Goal: Task Accomplishment & Management: Complete application form

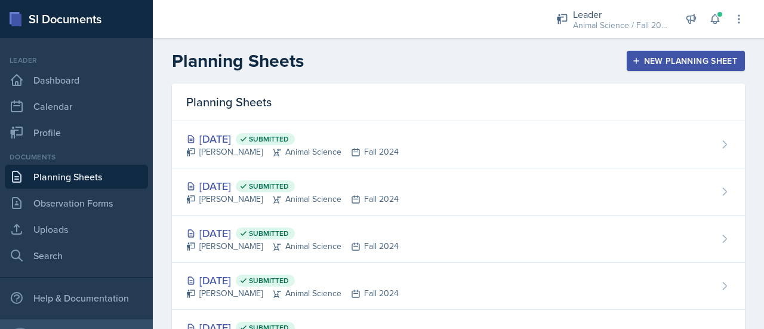
click at [648, 69] on button "New Planning Sheet" at bounding box center [686, 61] width 118 height 20
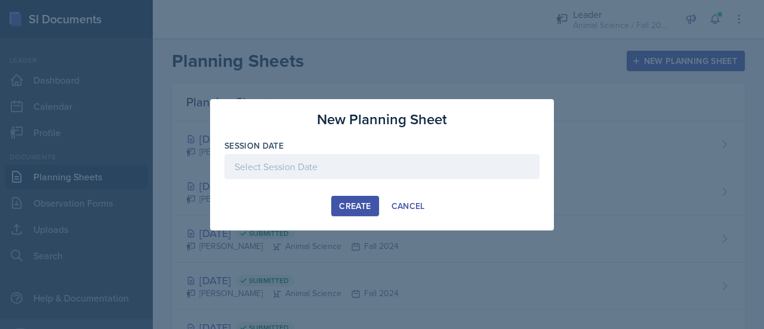
click at [338, 167] on div at bounding box center [381, 166] width 315 height 25
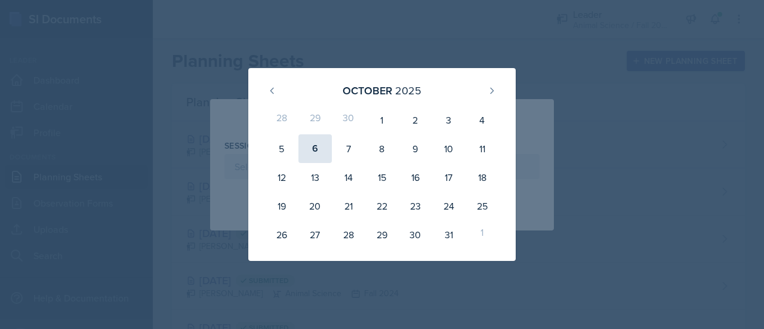
click at [316, 150] on div "6" at bounding box center [314, 148] width 33 height 29
type input "[DATE]"
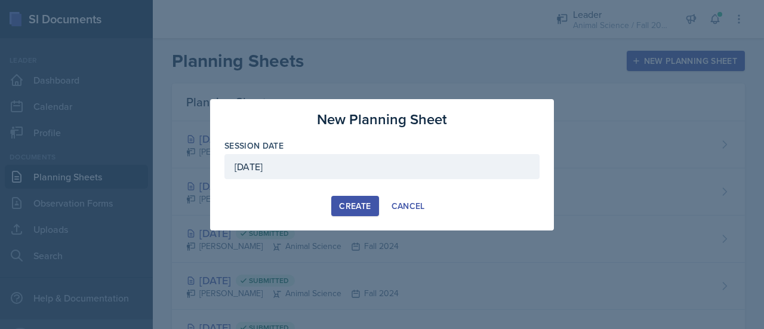
click at [368, 202] on div "Create" at bounding box center [355, 206] width 32 height 10
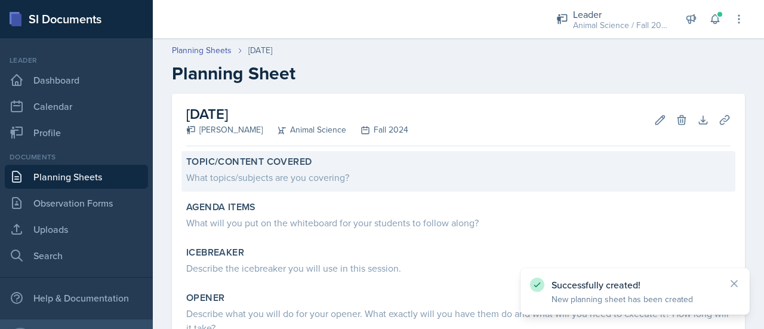
click at [324, 177] on div "What topics/subjects are you covering?" at bounding box center [458, 177] width 544 height 14
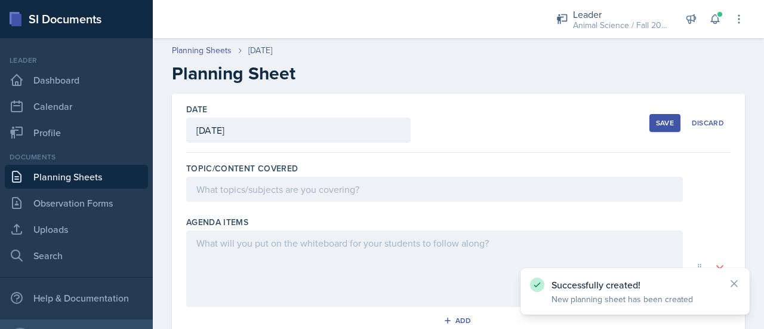
click at [325, 181] on div at bounding box center [434, 189] width 497 height 25
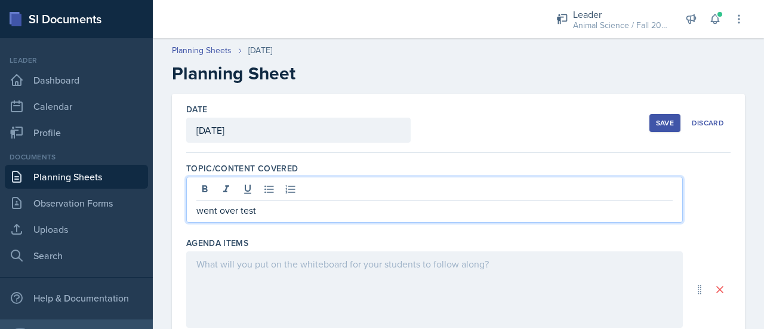
click at [300, 269] on div at bounding box center [434, 289] width 497 height 76
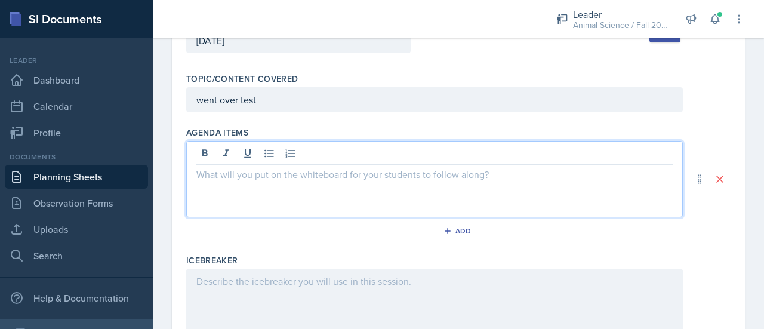
scroll to position [96, 0]
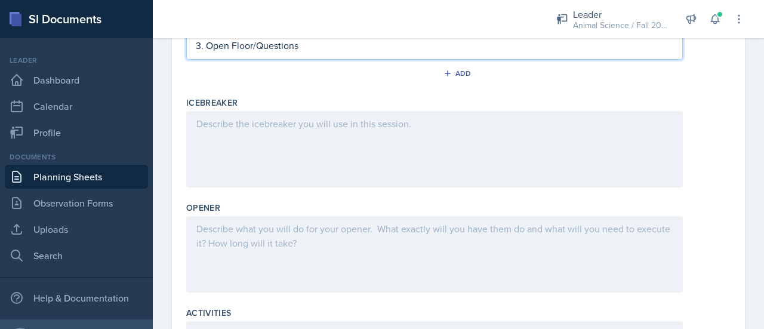
click at [329, 175] on div at bounding box center [434, 149] width 497 height 76
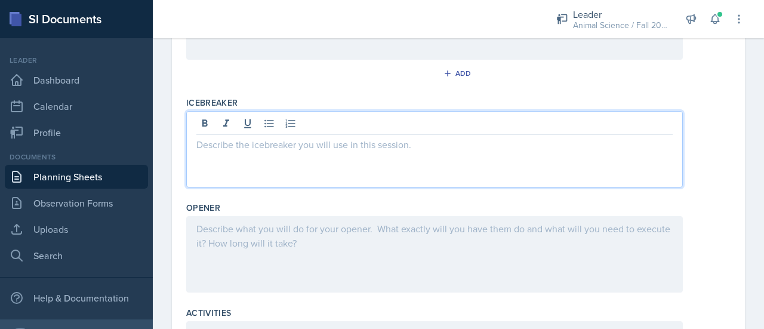
scroll to position [247, 0]
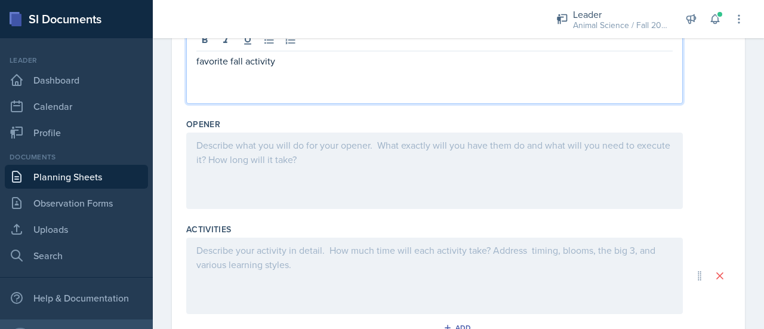
click at [296, 174] on div at bounding box center [434, 171] width 497 height 76
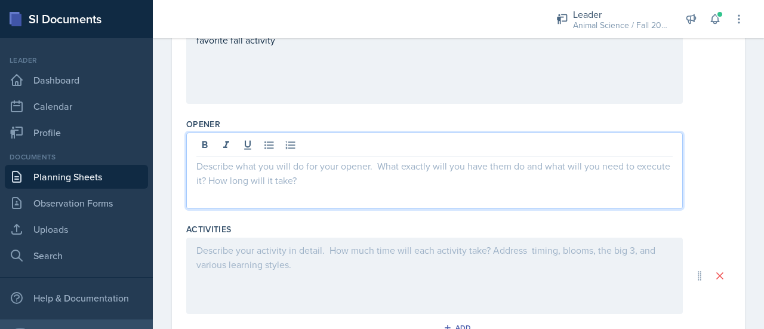
scroll to position [331, 0]
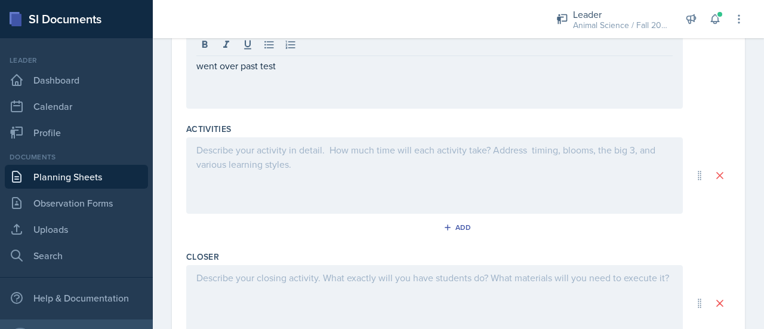
click at [278, 177] on div at bounding box center [434, 175] width 497 height 76
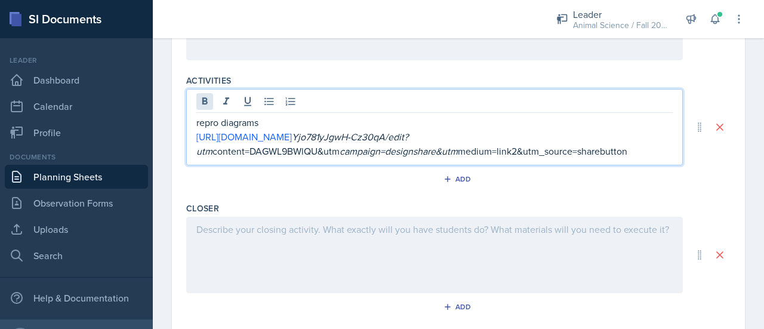
scroll to position [512, 0]
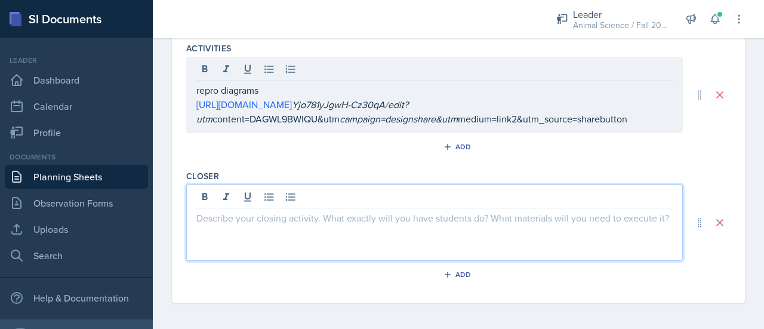
click at [221, 199] on div at bounding box center [434, 222] width 497 height 76
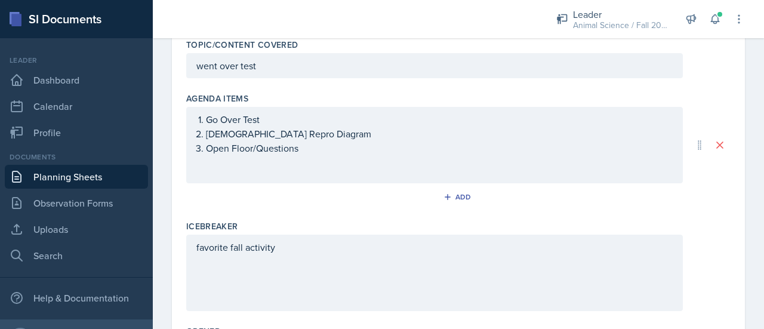
scroll to position [0, 0]
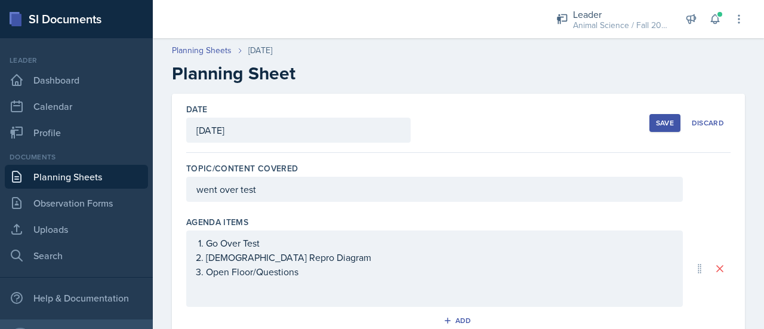
click at [656, 125] on div "Save" at bounding box center [665, 123] width 18 height 10
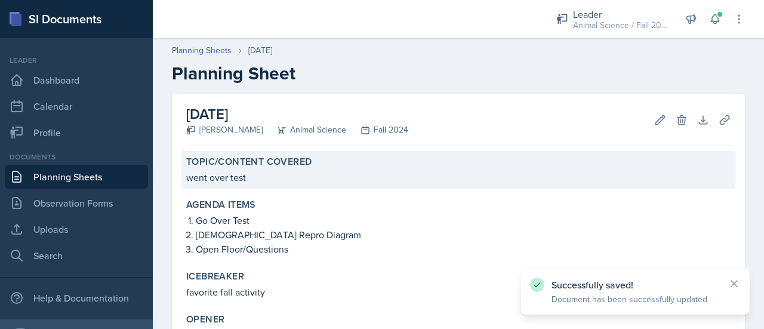
scroll to position [209, 0]
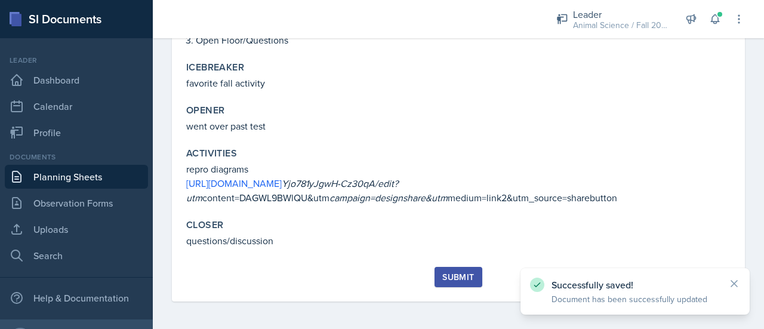
click at [456, 277] on div "Submit" at bounding box center [458, 277] width 32 height 10
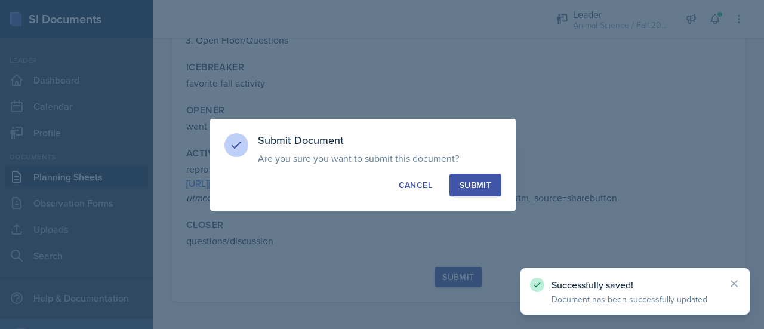
click at [479, 188] on div "Submit" at bounding box center [476, 185] width 32 height 12
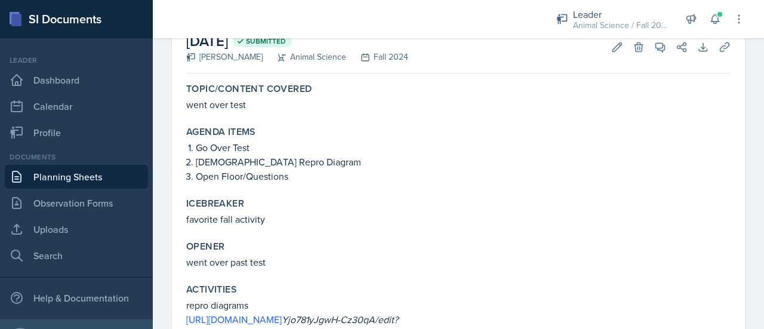
scroll to position [175, 0]
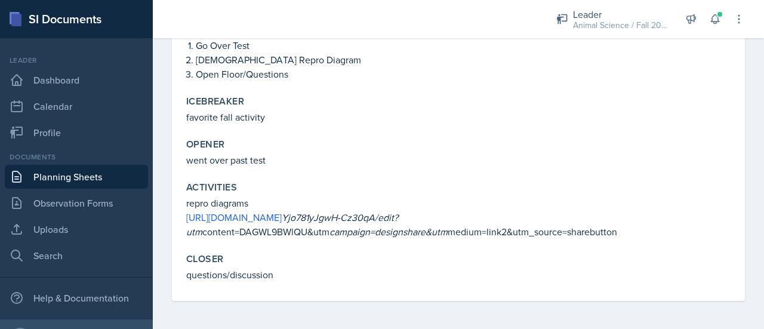
click at [87, 167] on link "Planning Sheets" at bounding box center [76, 177] width 143 height 24
